Goal: Check status

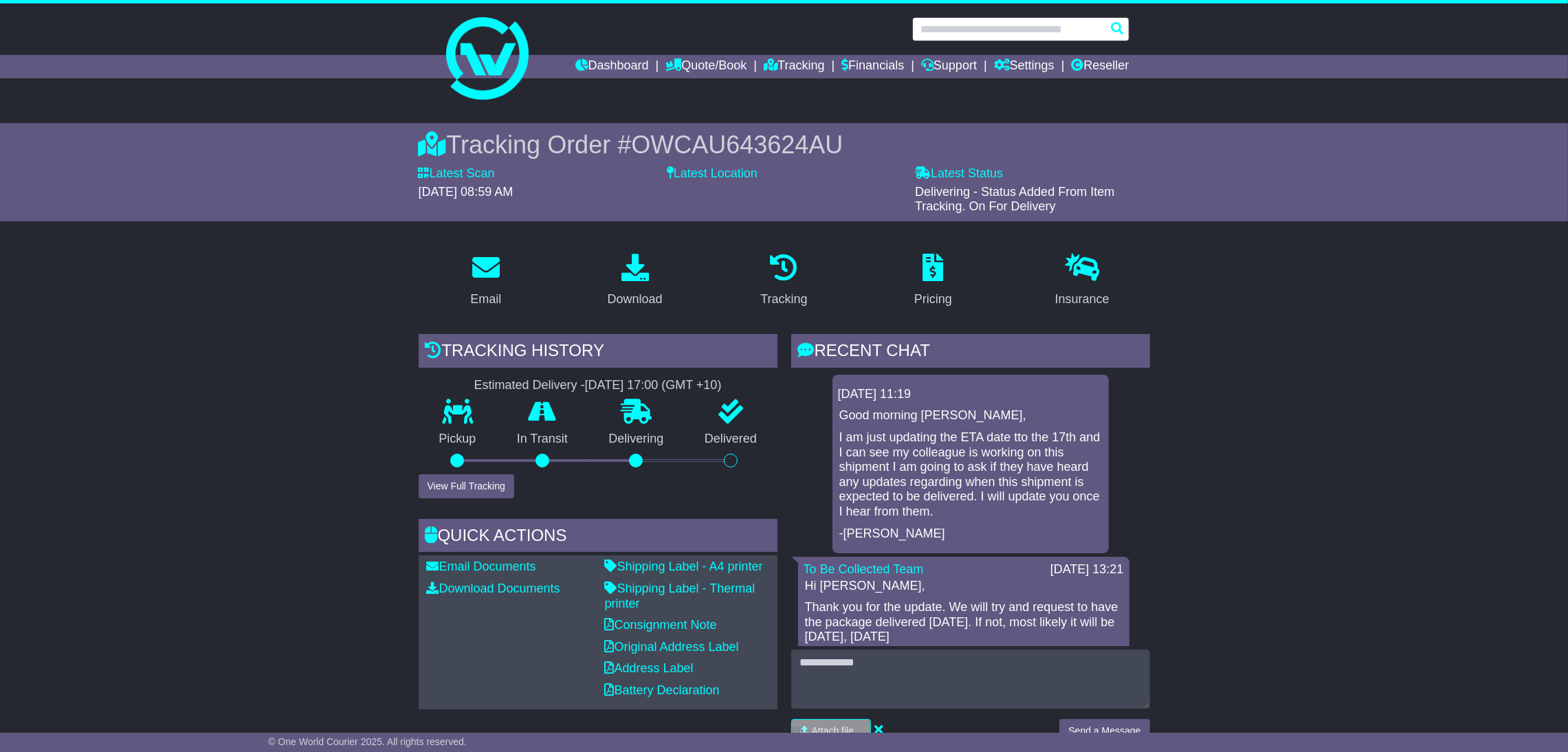
click at [963, 21] on input "text" at bounding box center [1021, 29] width 217 height 24
paste input "**********"
type input "**********"
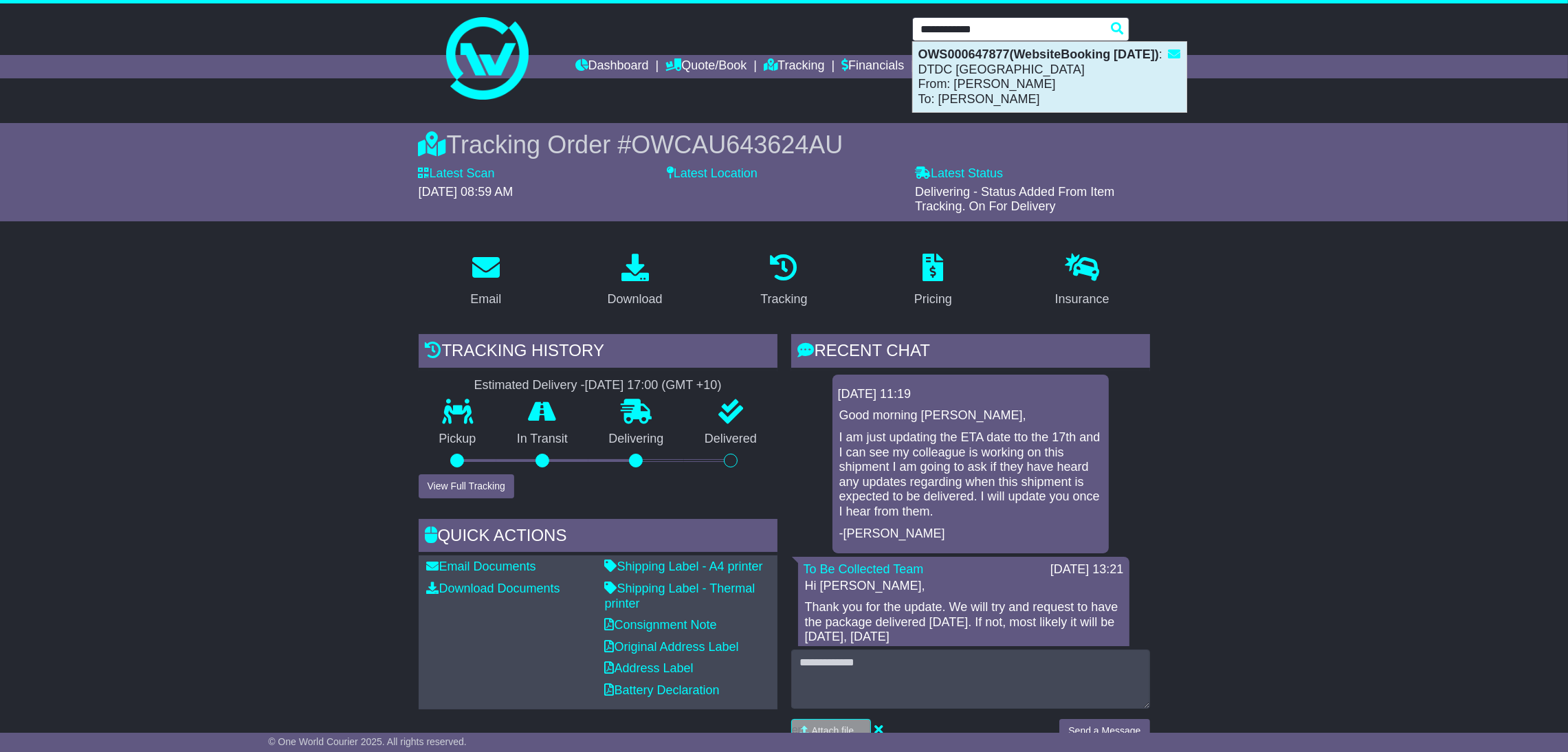
click at [970, 61] on strong "OWS000647877(WebsiteBooking [DATE])" at bounding box center [1039, 55] width 240 height 14
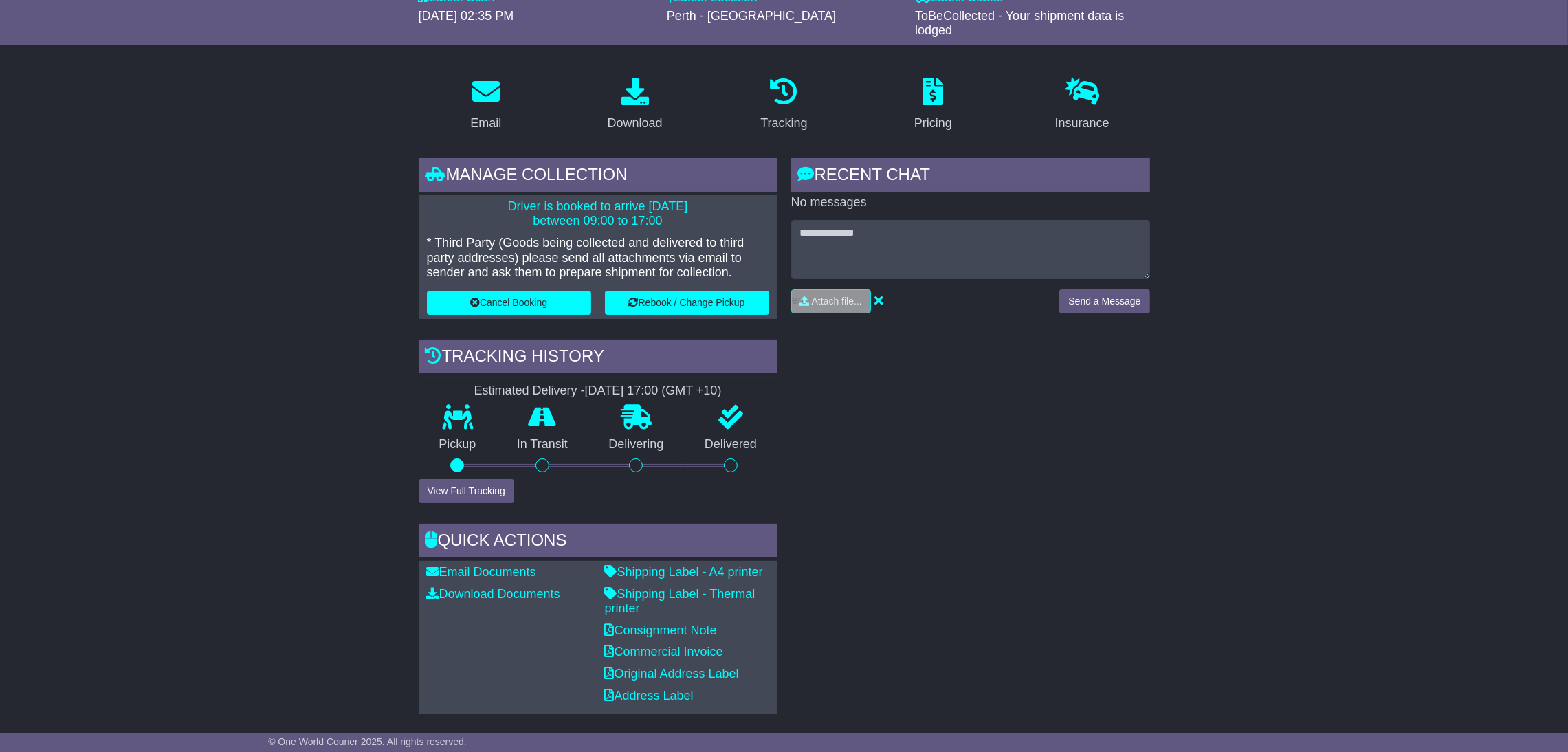
scroll to position [177, 0]
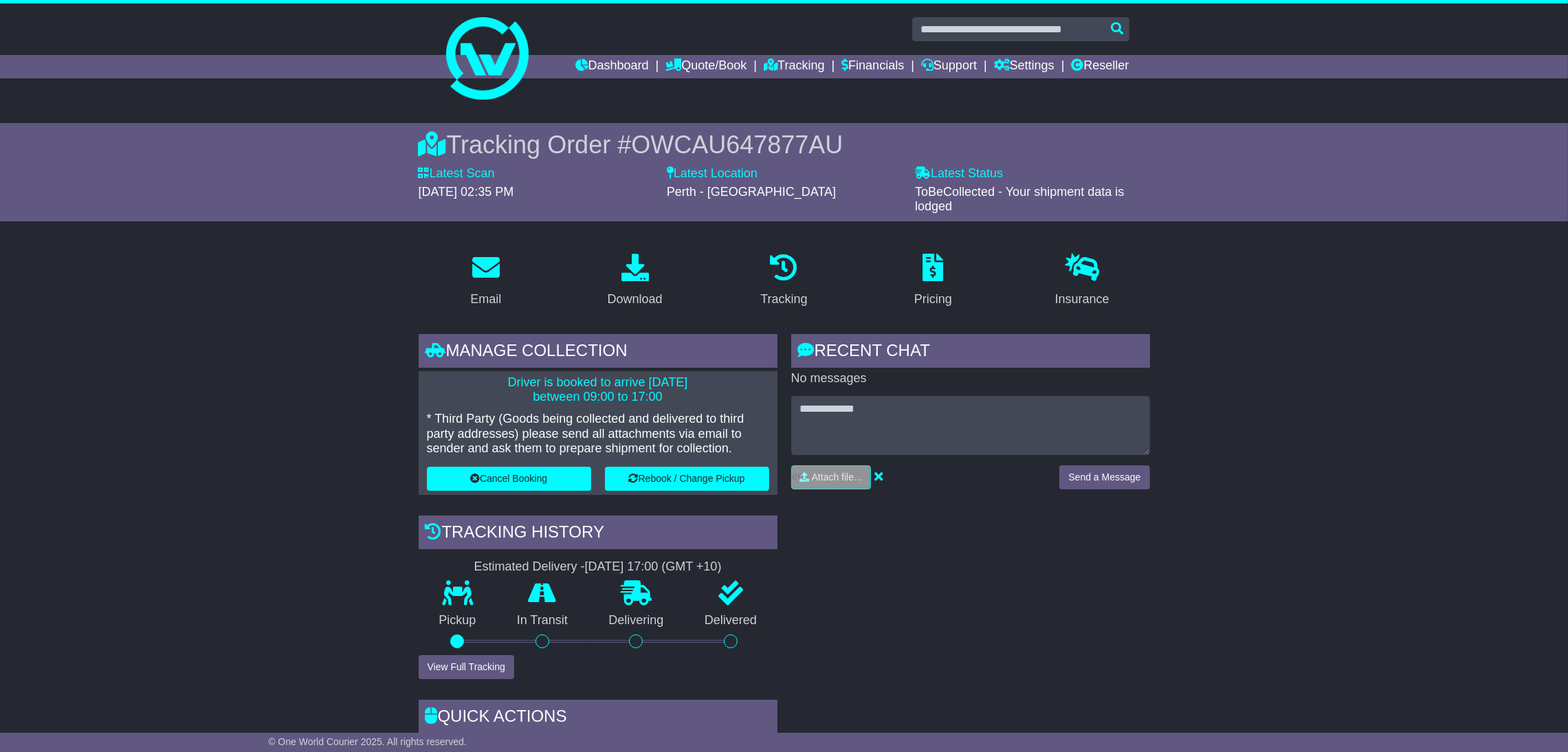
click at [767, 135] on span "OWCAU647877AU" at bounding box center [737, 144] width 212 height 28
copy span "OWCAU647877AU"
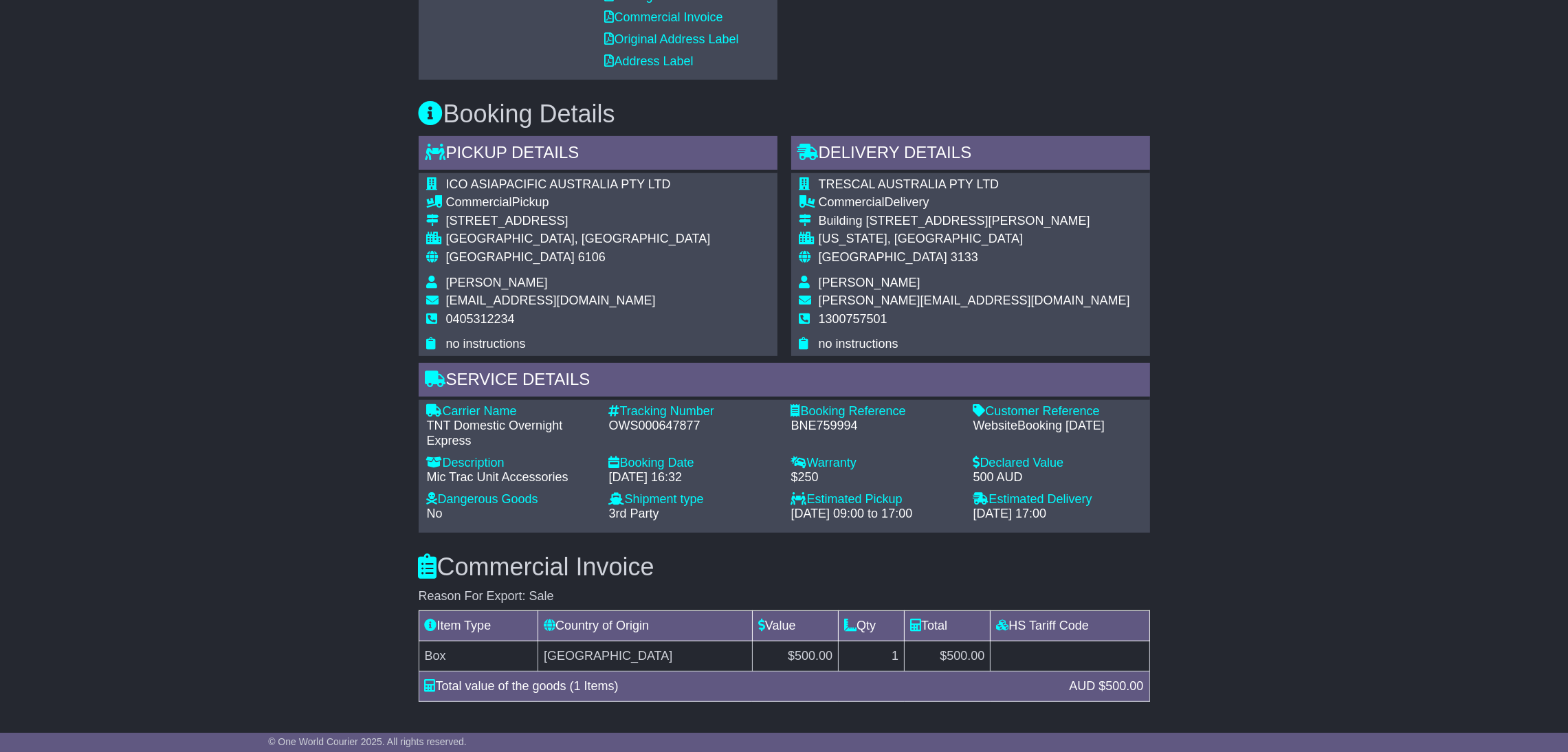
scroll to position [811, 0]
click at [798, 422] on div "BNE759994" at bounding box center [876, 426] width 169 height 15
copy div "BNE759994"
click at [266, 463] on div "Email Download Tracking Pricing Insurance" at bounding box center [784, 320] width 1568 height 1778
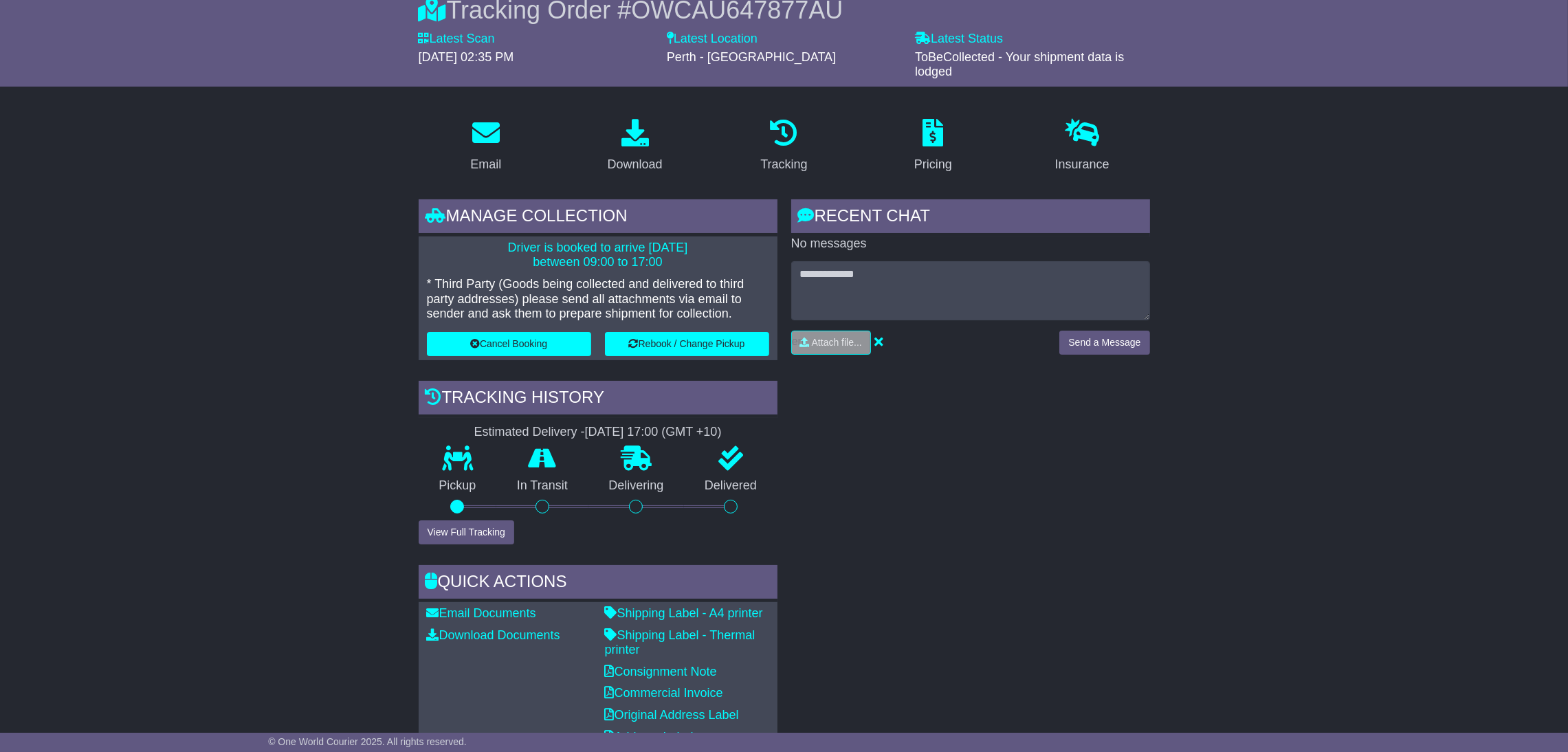
scroll to position [0, 0]
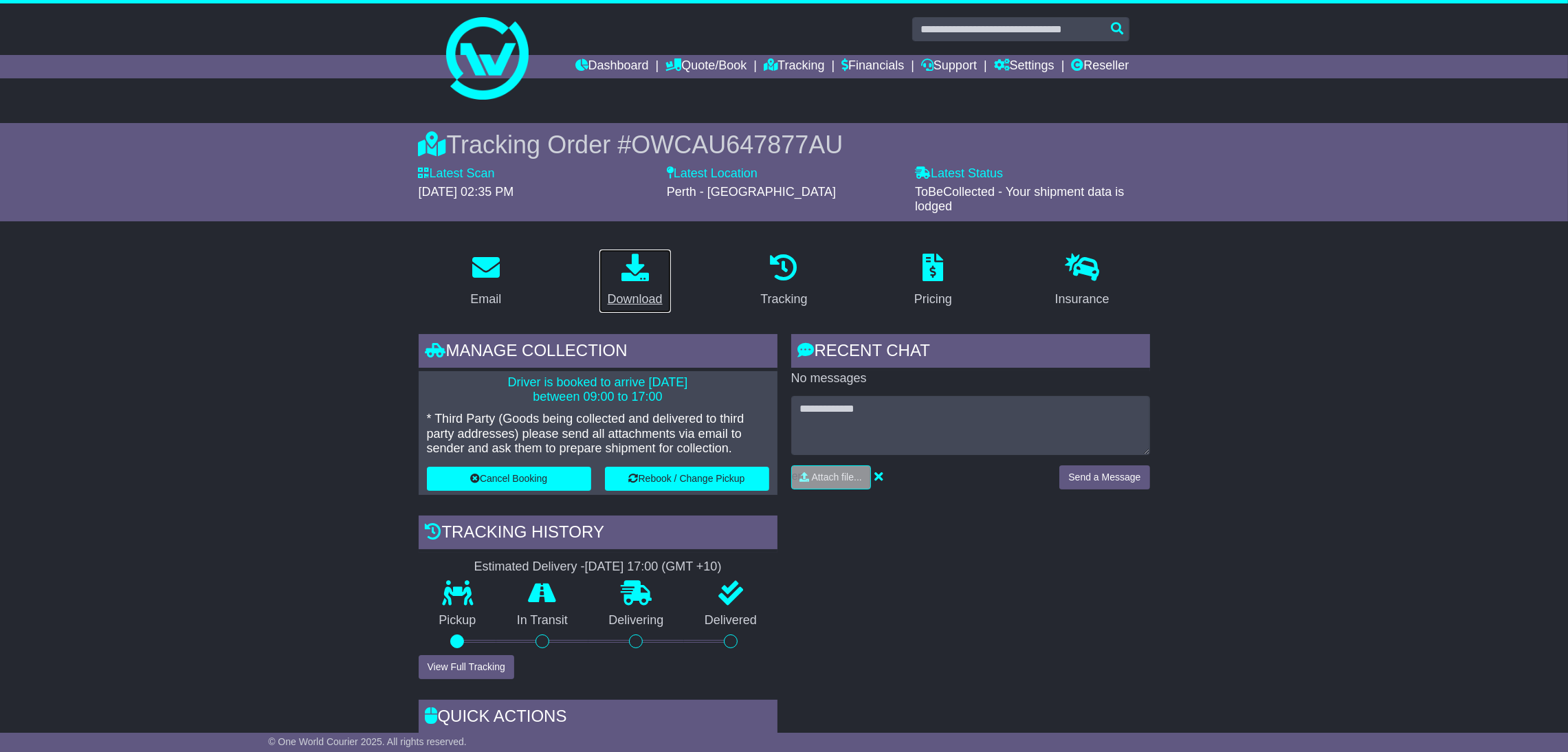
click at [616, 285] on link "Download" at bounding box center [636, 281] width 73 height 65
